Goal: Obtain resource: Obtain resource

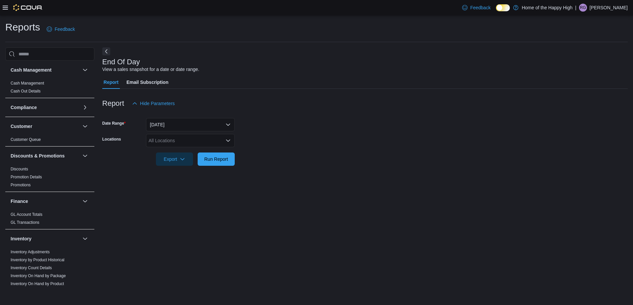
click at [6, 6] on icon at bounding box center [5, 8] width 5 height 4
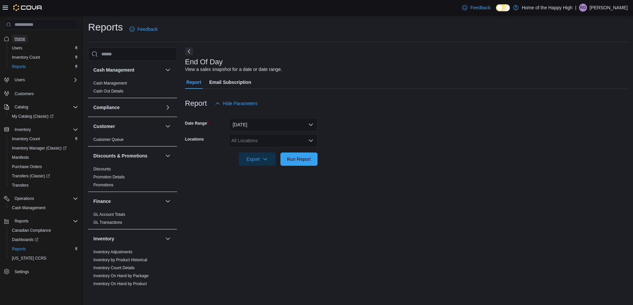
click at [17, 40] on span "Home" at bounding box center [20, 38] width 11 height 5
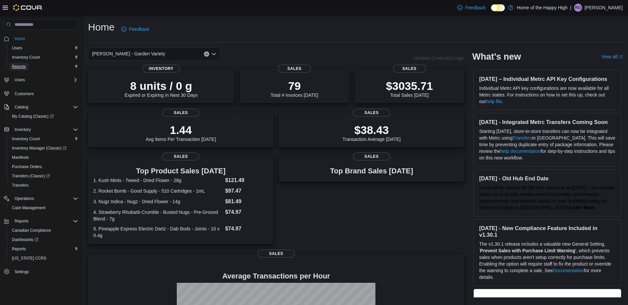
click at [25, 67] on span "Reports" at bounding box center [19, 66] width 14 height 5
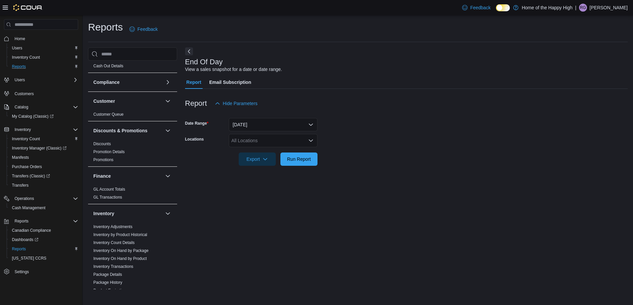
scroll to position [66, 0]
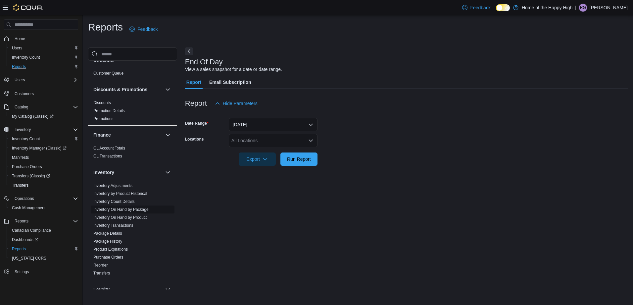
click at [135, 208] on link "Inventory On Hand by Package" at bounding box center [120, 209] width 55 height 5
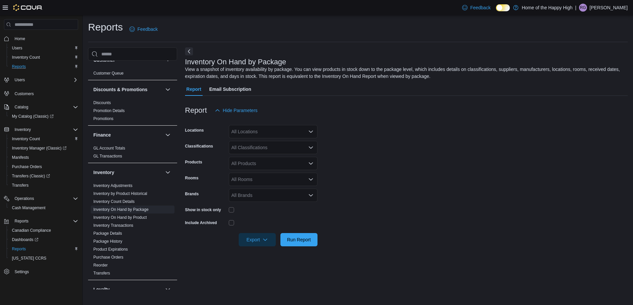
click at [268, 133] on div "All Locations" at bounding box center [273, 131] width 89 height 13
type input "***"
click at [291, 141] on span "[PERSON_NAME] - Garden Variety" at bounding box center [286, 142] width 73 height 7
click at [357, 130] on form "Locations [PERSON_NAME] - Garden Variety Classifications All Classifications Pr…" at bounding box center [406, 181] width 443 height 129
click at [289, 146] on div "All Classifications" at bounding box center [273, 147] width 89 height 13
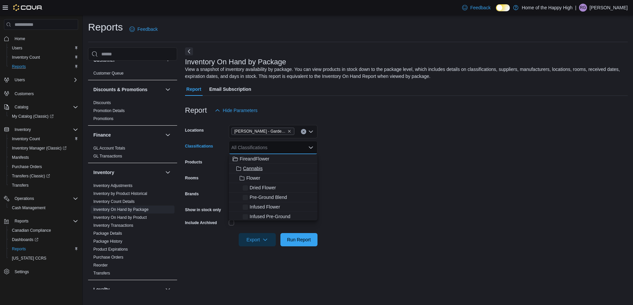
click at [270, 170] on div "Cannabis" at bounding box center [273, 168] width 81 height 7
click at [344, 146] on form "Locations [PERSON_NAME] - Garden Variety Classifications Cannabis Combo box. Se…" at bounding box center [406, 181] width 443 height 129
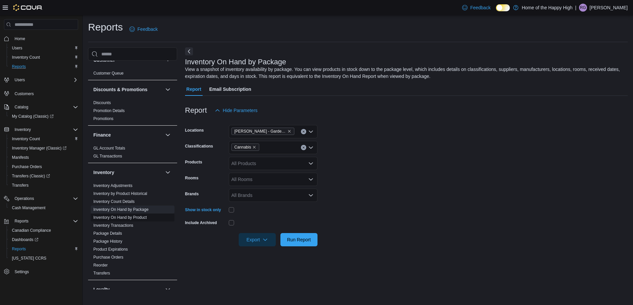
click at [138, 219] on link "Inventory On Hand by Product" at bounding box center [119, 217] width 53 height 5
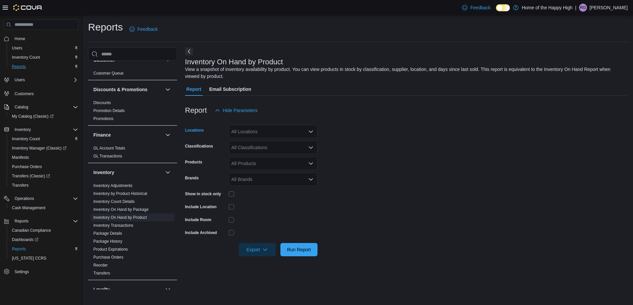
click at [268, 132] on div "All Locations" at bounding box center [273, 131] width 89 height 13
type input "***"
click at [258, 152] on span "Brampton - [PERSON_NAME] - Fire & Flower" at bounding box center [300, 152] width 94 height 7
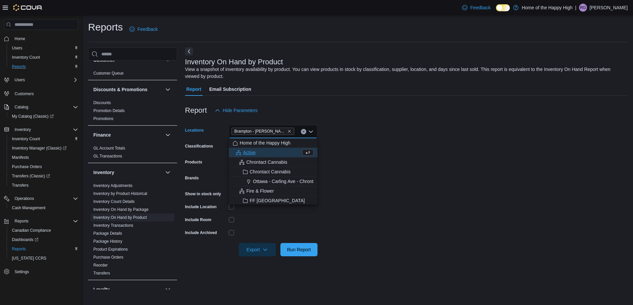
click at [305, 133] on button "Clear input" at bounding box center [303, 131] width 5 height 5
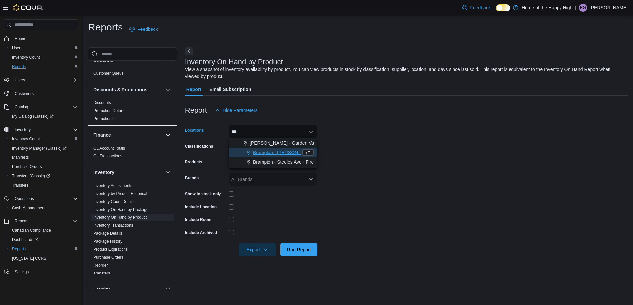
type input "***"
click at [280, 141] on span "[PERSON_NAME] - Garden Variety" at bounding box center [286, 142] width 73 height 7
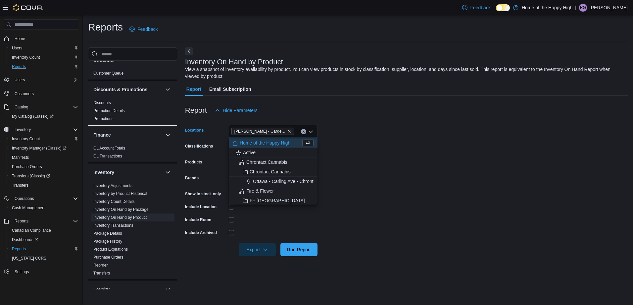
click at [348, 130] on form "Locations [PERSON_NAME] - Garden Variety Combo box. Selected. [PERSON_NAME] - G…" at bounding box center [406, 186] width 443 height 139
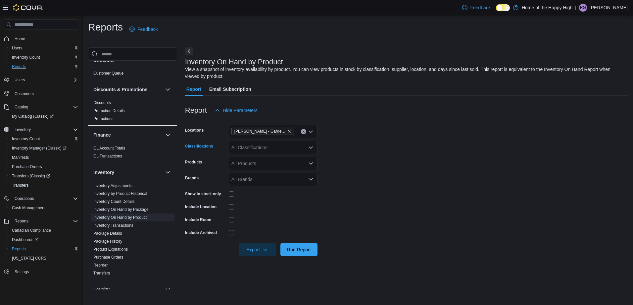
click at [276, 149] on div "All Classifications" at bounding box center [273, 147] width 89 height 13
click at [251, 166] on span "Cannabis" at bounding box center [253, 168] width 20 height 7
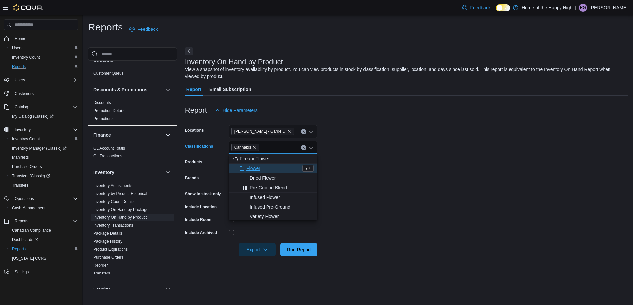
click at [375, 132] on form "Locations [PERSON_NAME] - Garden Variety Classifications Cannabis Combo box. Se…" at bounding box center [406, 186] width 443 height 139
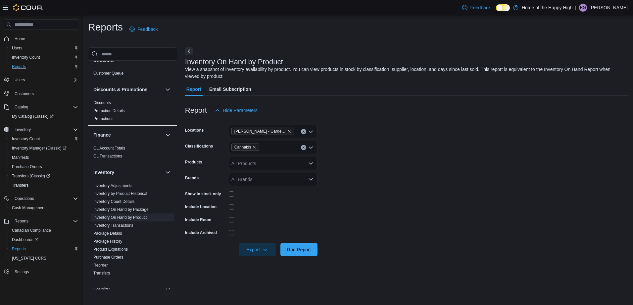
click at [234, 195] on div at bounding box center [273, 193] width 89 height 5
click at [258, 251] on span "Export" at bounding box center [257, 248] width 29 height 13
click at [256, 261] on span "Export to Excel" at bounding box center [258, 262] width 30 height 5
